Goal: Task Accomplishment & Management: Complete application form

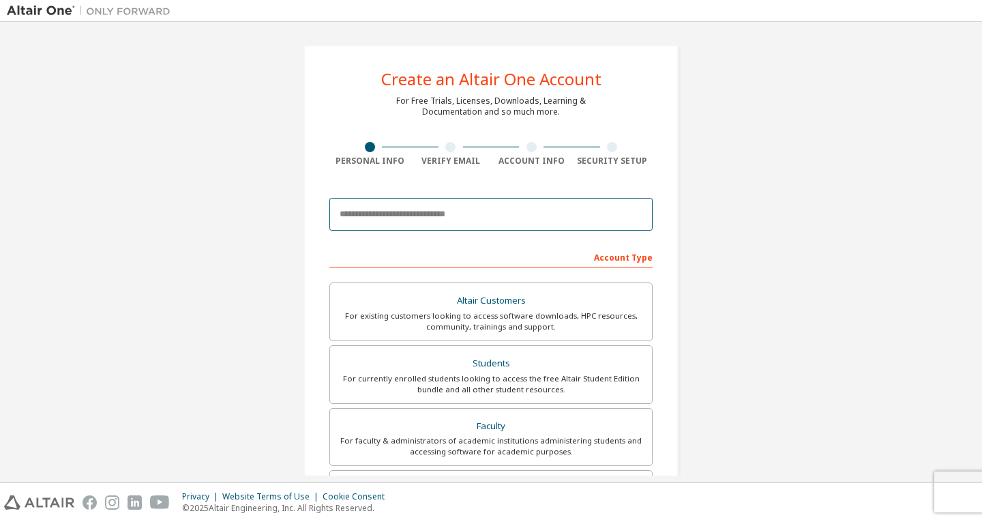
click at [442, 216] on input "email" at bounding box center [490, 214] width 323 height 33
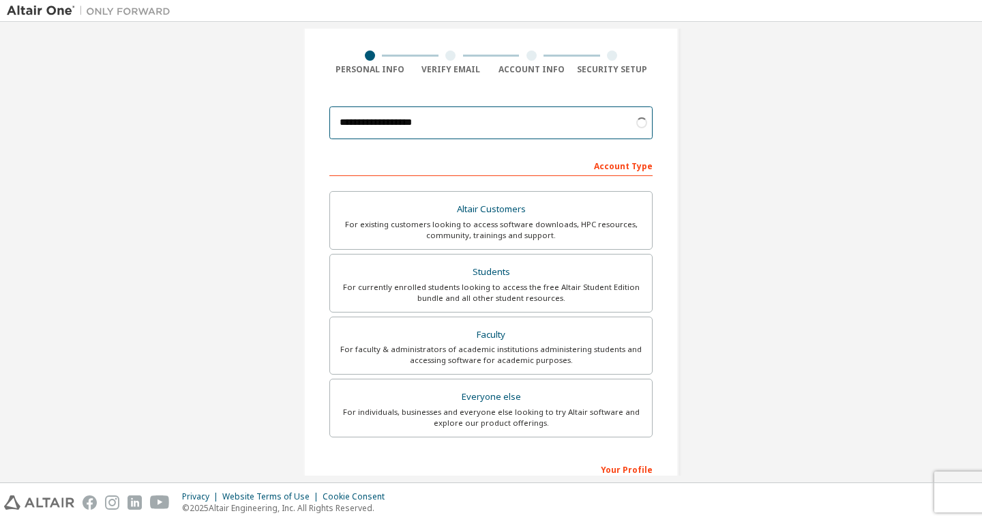
scroll to position [136, 0]
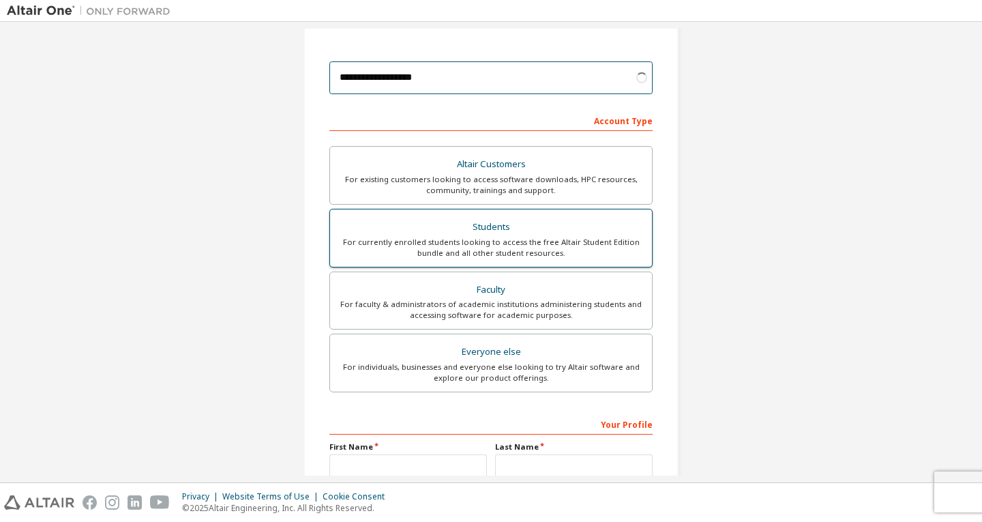
type input "**********"
click at [524, 245] on div "For currently enrolled students looking to access the free Altair Student Editi…" at bounding box center [490, 248] width 305 height 22
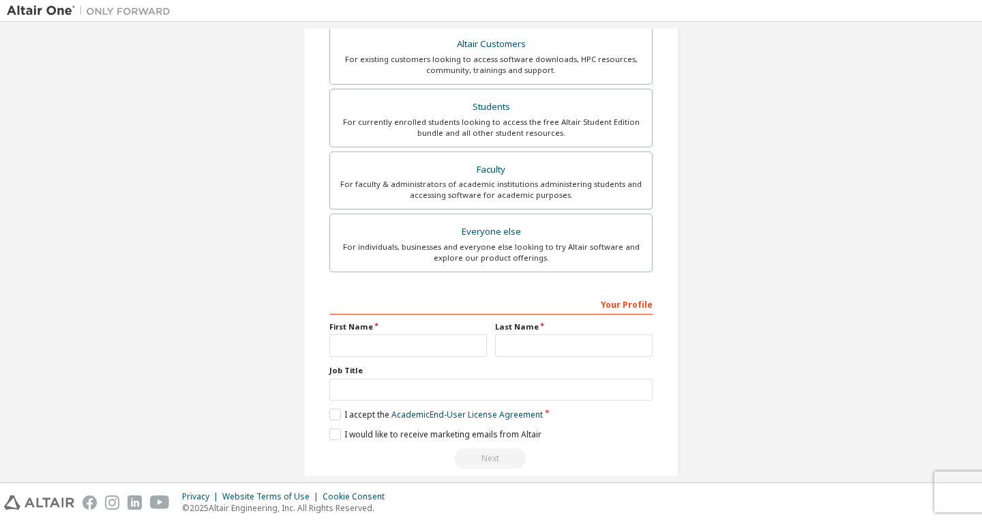
scroll to position [273, 0]
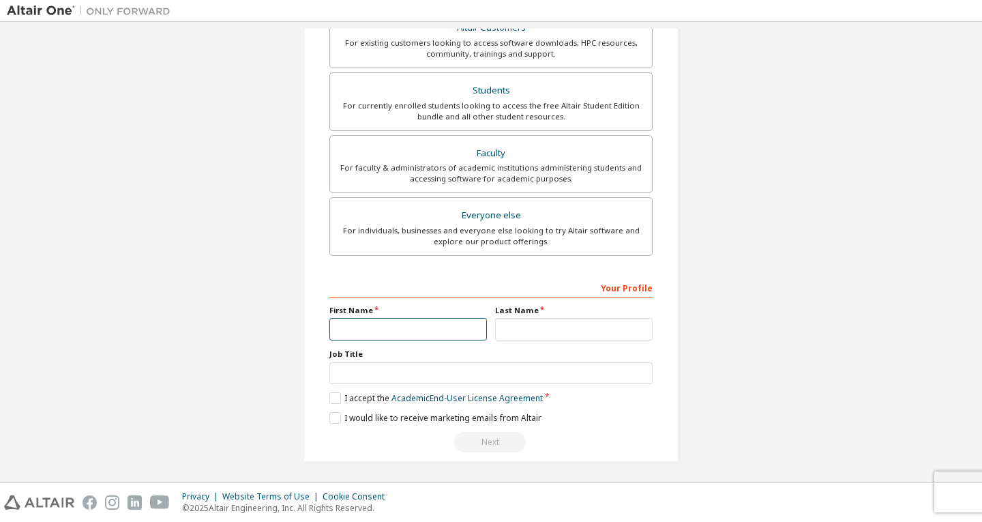
click at [455, 331] on input "text" at bounding box center [407, 329] width 157 height 22
type input "***"
click at [569, 330] on input "text" at bounding box center [573, 329] width 157 height 22
type input "******"
click at [334, 398] on label "I accept the Academic End-User License Agreement" at bounding box center [435, 398] width 213 height 12
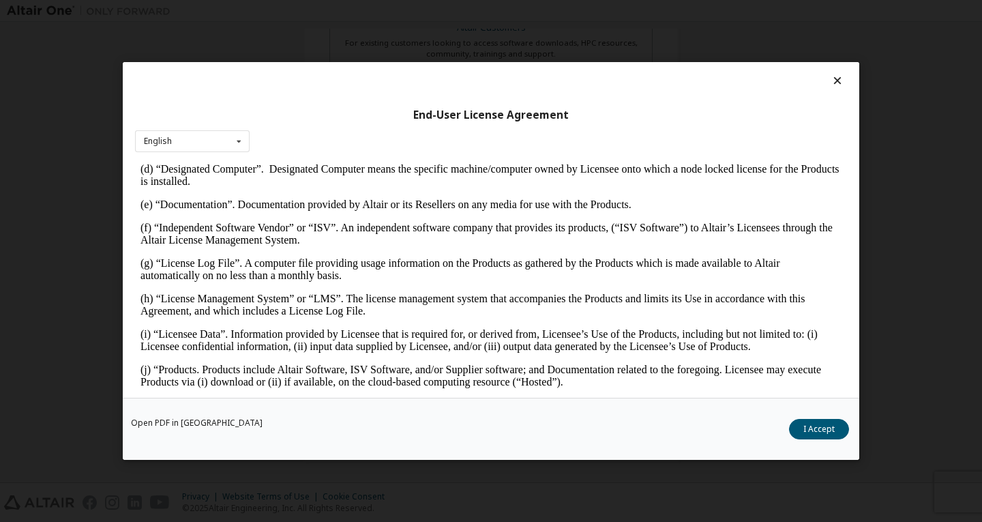
scroll to position [477, 0]
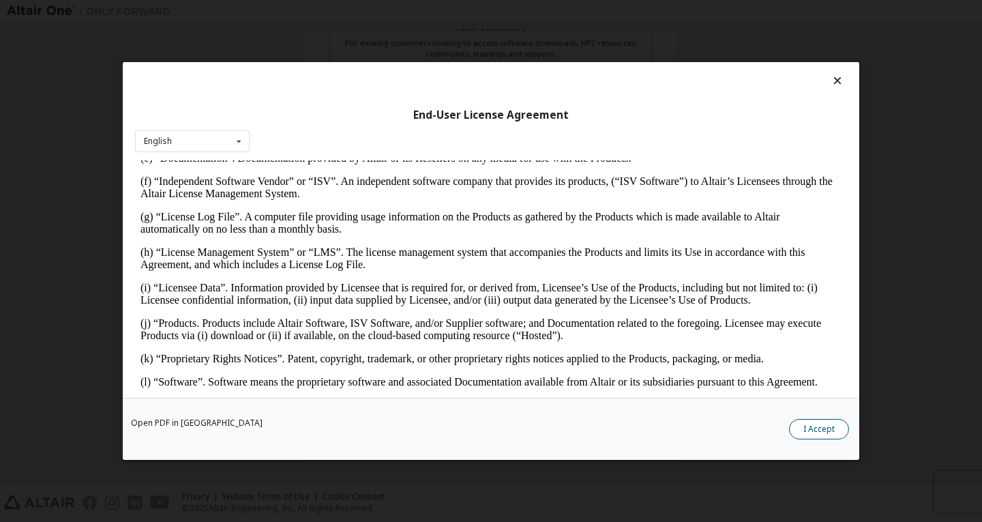
click at [832, 426] on button "I Accept" at bounding box center [819, 429] width 60 height 20
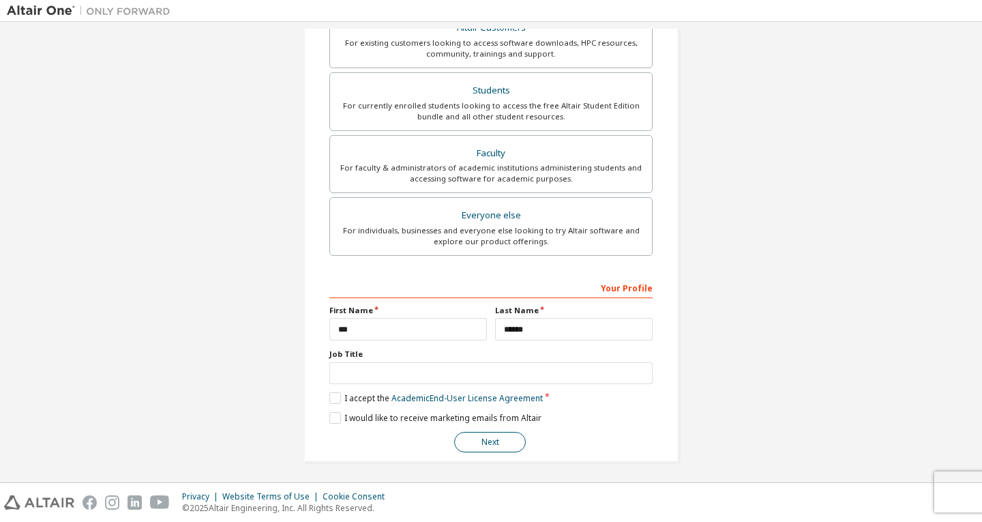
click at [492, 442] on button "Next" at bounding box center [490, 442] width 72 height 20
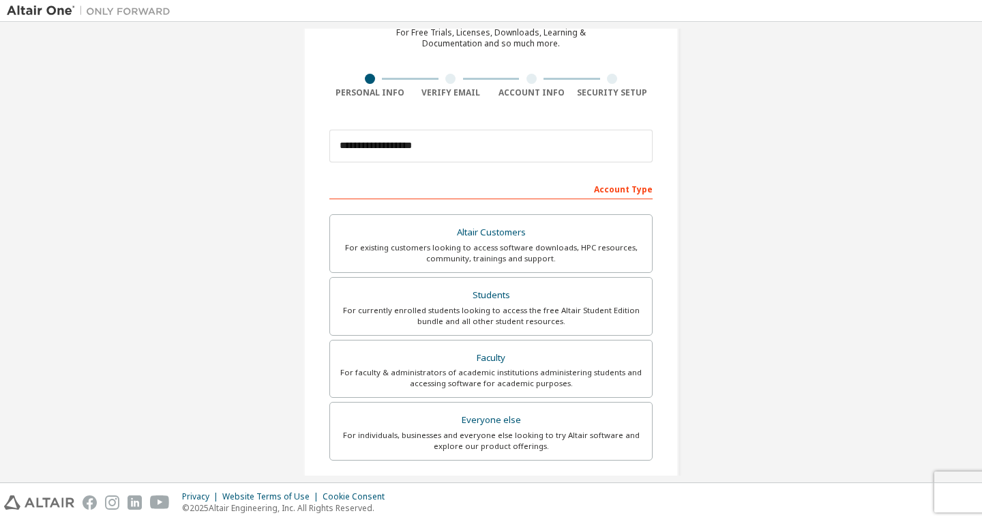
scroll to position [0, 0]
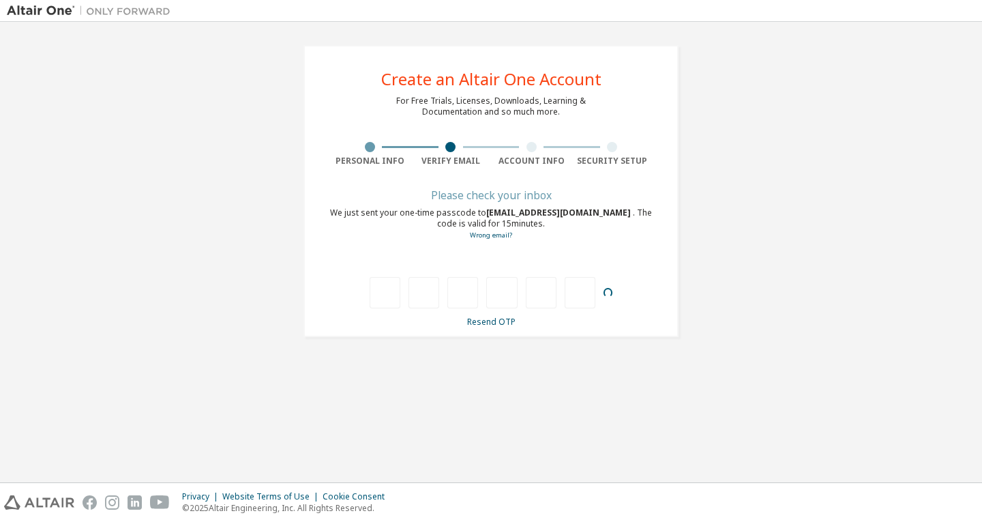
type input "*"
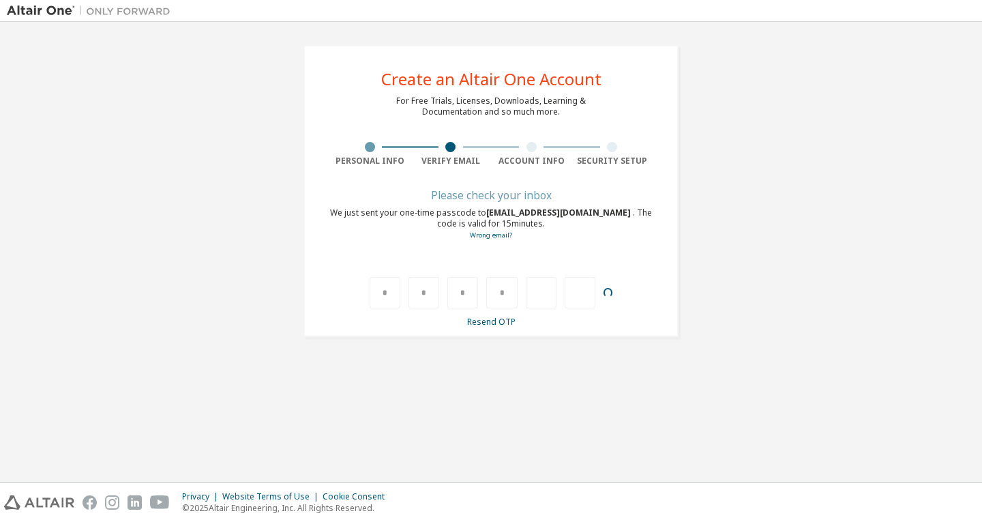
type input "*"
click at [398, 292] on div "*" at bounding box center [384, 292] width 31 height 31
